Goal: Task Accomplishment & Management: Manage account settings

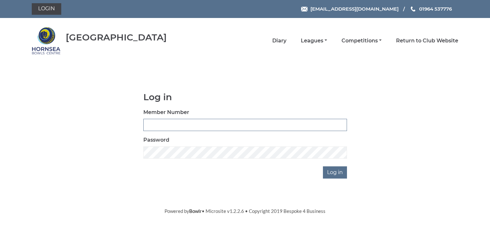
click at [166, 123] on input "Member Number" at bounding box center [245, 125] width 204 height 12
type input "0137"
click at [337, 173] on input "Log in" at bounding box center [335, 172] width 24 height 12
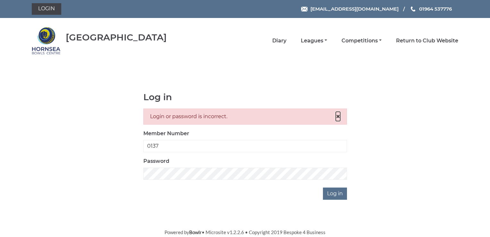
click at [338, 116] on span "×" at bounding box center [338, 116] width 4 height 9
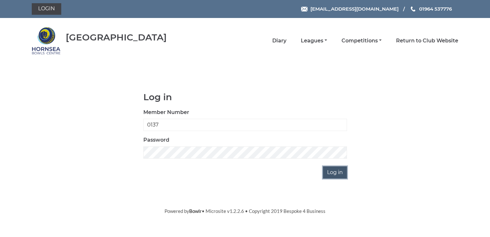
click at [338, 170] on input "Log in" at bounding box center [335, 172] width 24 height 12
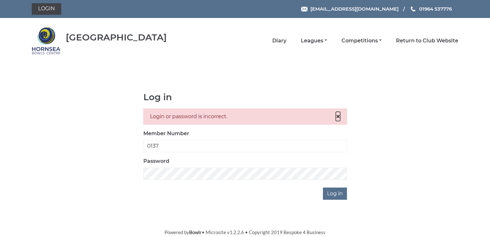
click at [338, 115] on span "×" at bounding box center [338, 116] width 4 height 9
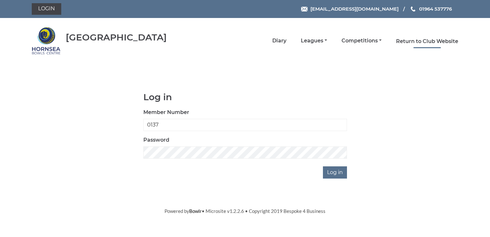
click at [403, 40] on link "Return to Club Website" at bounding box center [427, 41] width 62 height 7
click at [163, 123] on input "Member Number" at bounding box center [245, 125] width 204 height 12
type input "137"
click at [333, 173] on input "Log in" at bounding box center [335, 172] width 24 height 12
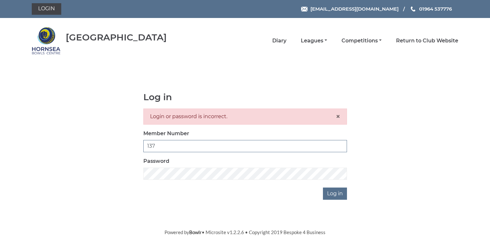
click at [158, 145] on input "137" at bounding box center [245, 146] width 204 height 12
type input "1"
type input "0137"
click at [333, 192] on input "Log in" at bounding box center [335, 193] width 24 height 12
click at [339, 114] on span "×" at bounding box center [338, 116] width 4 height 9
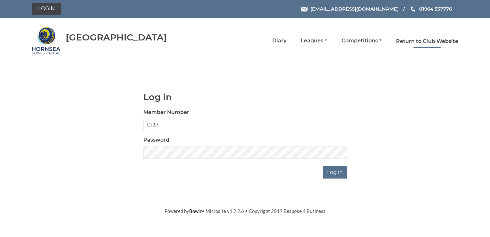
click at [428, 40] on link "Return to Club Website" at bounding box center [427, 41] width 62 height 7
click at [157, 123] on input "Member Number" at bounding box center [245, 125] width 204 height 12
type input "0137"
click at [340, 170] on input "Log in" at bounding box center [335, 172] width 24 height 12
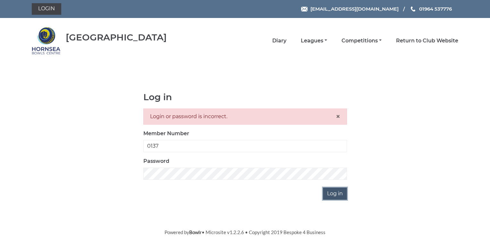
click at [342, 191] on input "Log in" at bounding box center [335, 193] width 24 height 12
click at [232, 116] on div "Login or password is incorrect. ×" at bounding box center [245, 116] width 204 height 16
click at [335, 193] on input "Log in" at bounding box center [335, 193] width 24 height 12
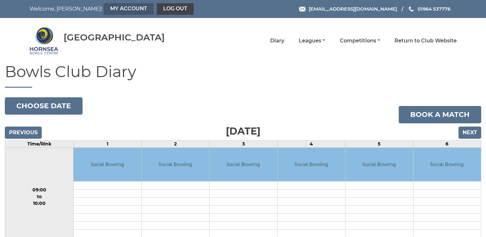
click at [104, 9] on link "My Account" at bounding box center [129, 9] width 50 height 12
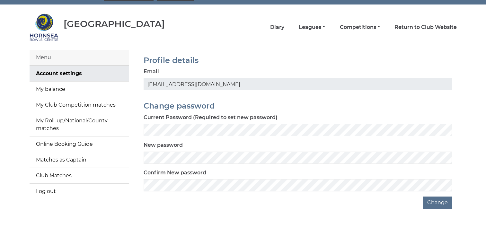
scroll to position [21, 0]
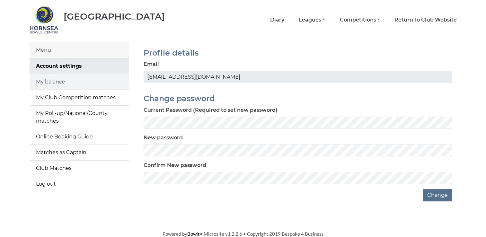
click at [46, 82] on link "My balance" at bounding box center [80, 81] width 100 height 15
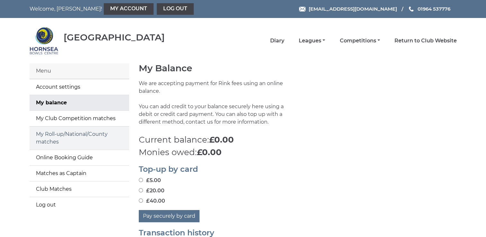
click at [65, 134] on link "My Roll-up/National/County matches" at bounding box center [80, 137] width 100 height 23
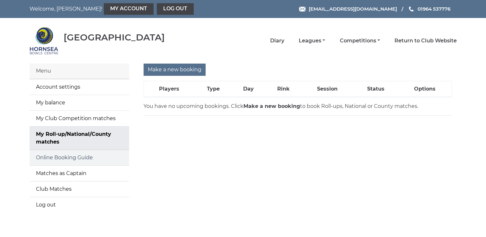
click at [64, 158] on link "Online Booking Guide" at bounding box center [80, 157] width 100 height 15
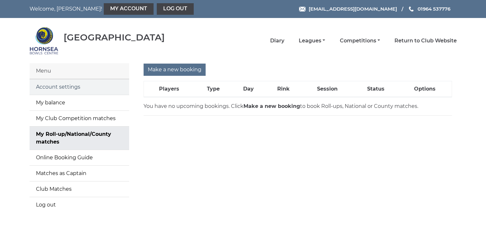
click at [78, 87] on link "Account settings" at bounding box center [80, 86] width 100 height 15
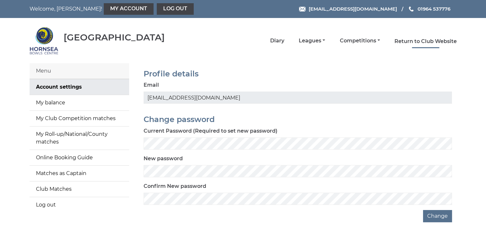
click at [429, 41] on link "Return to Club Website" at bounding box center [425, 41] width 62 height 7
